Goal: Information Seeking & Learning: Learn about a topic

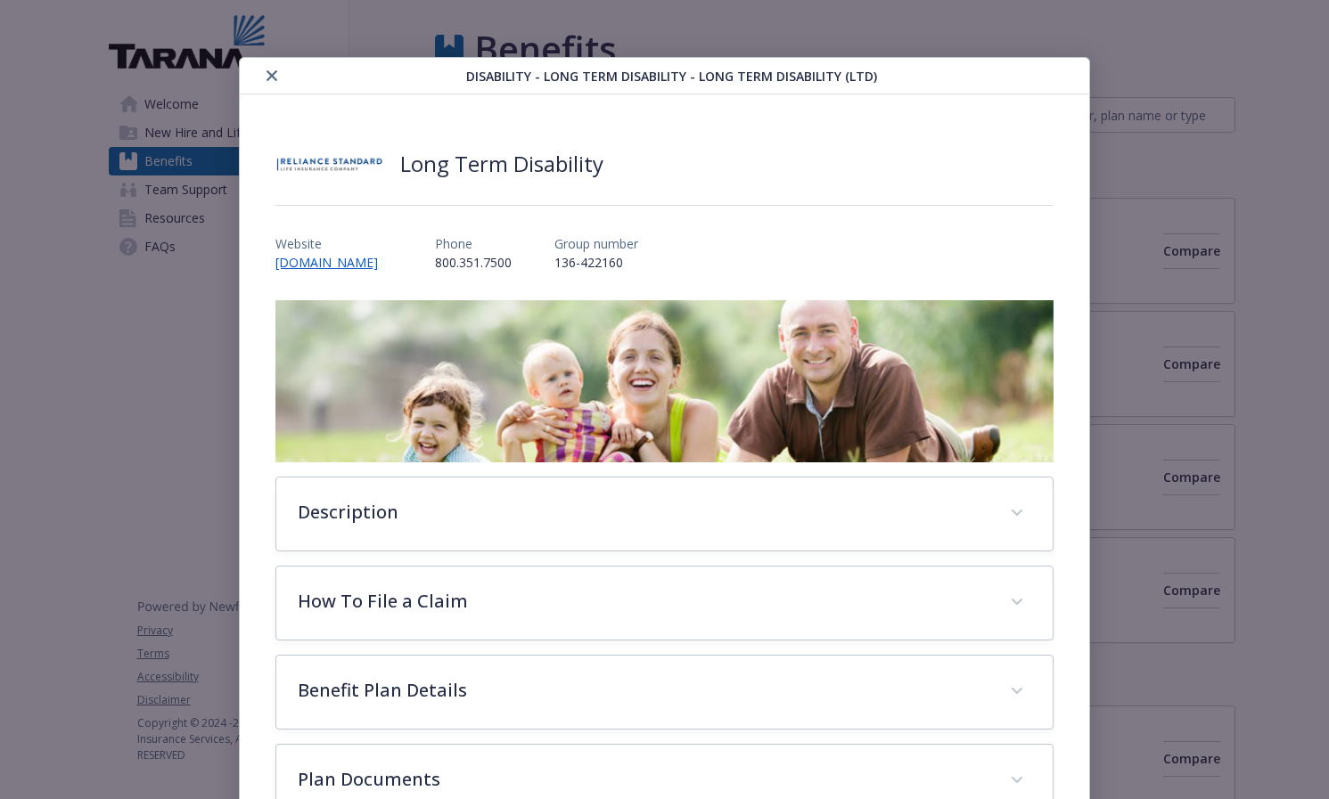
scroll to position [53, 0]
